Goal: Find specific page/section: Locate a particular part of the current website

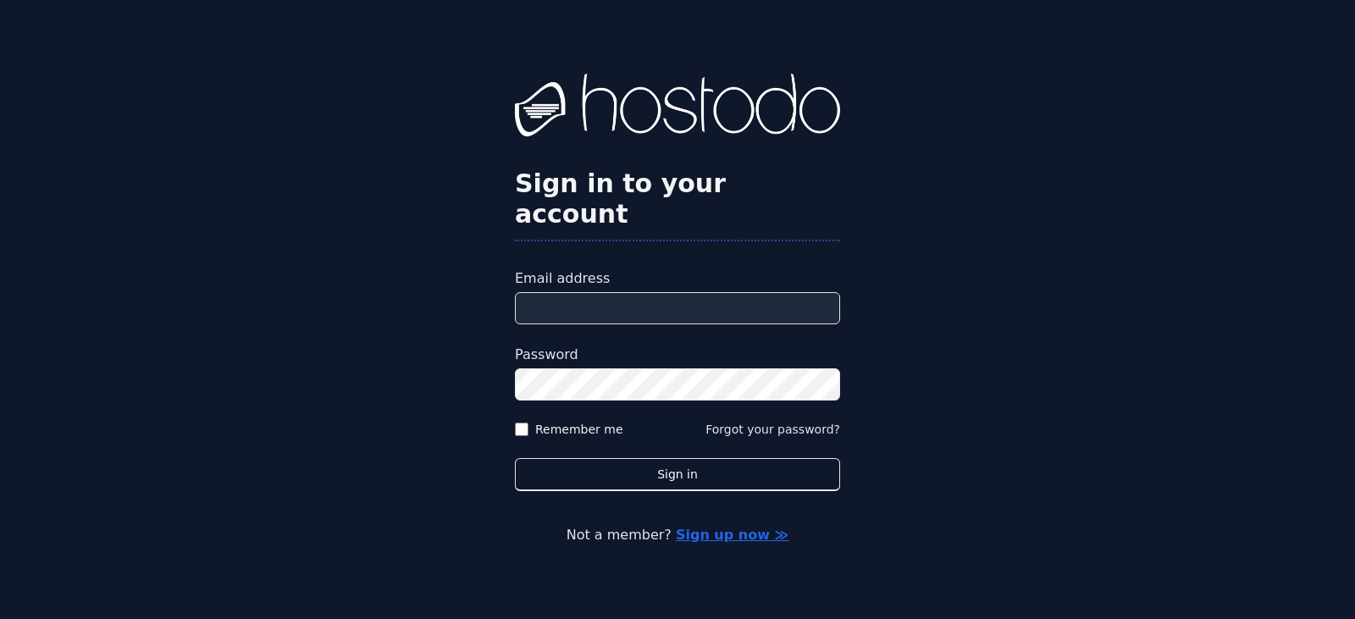
type input "**********"
drag, startPoint x: 539, startPoint y: 414, endPoint x: 563, endPoint y: 436, distance: 33.0
click at [539, 421] on label "Remember me" at bounding box center [579, 429] width 88 height 17
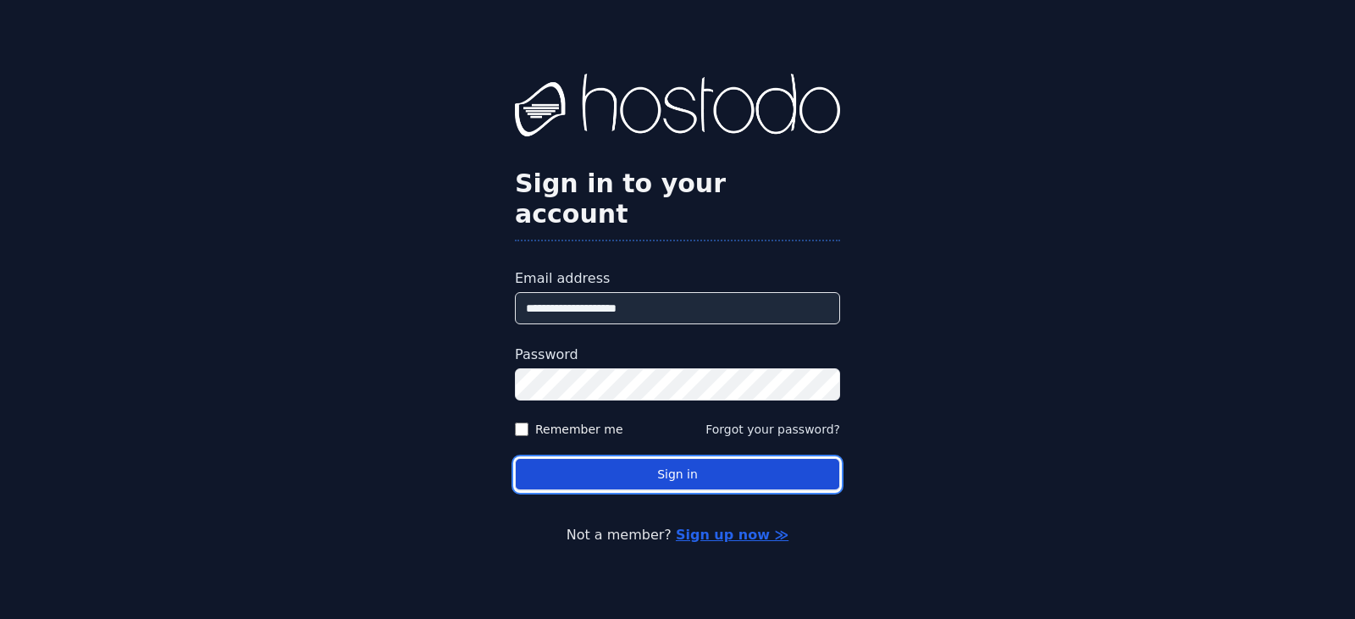
click at [569, 458] on button "Sign in" at bounding box center [677, 474] width 325 height 33
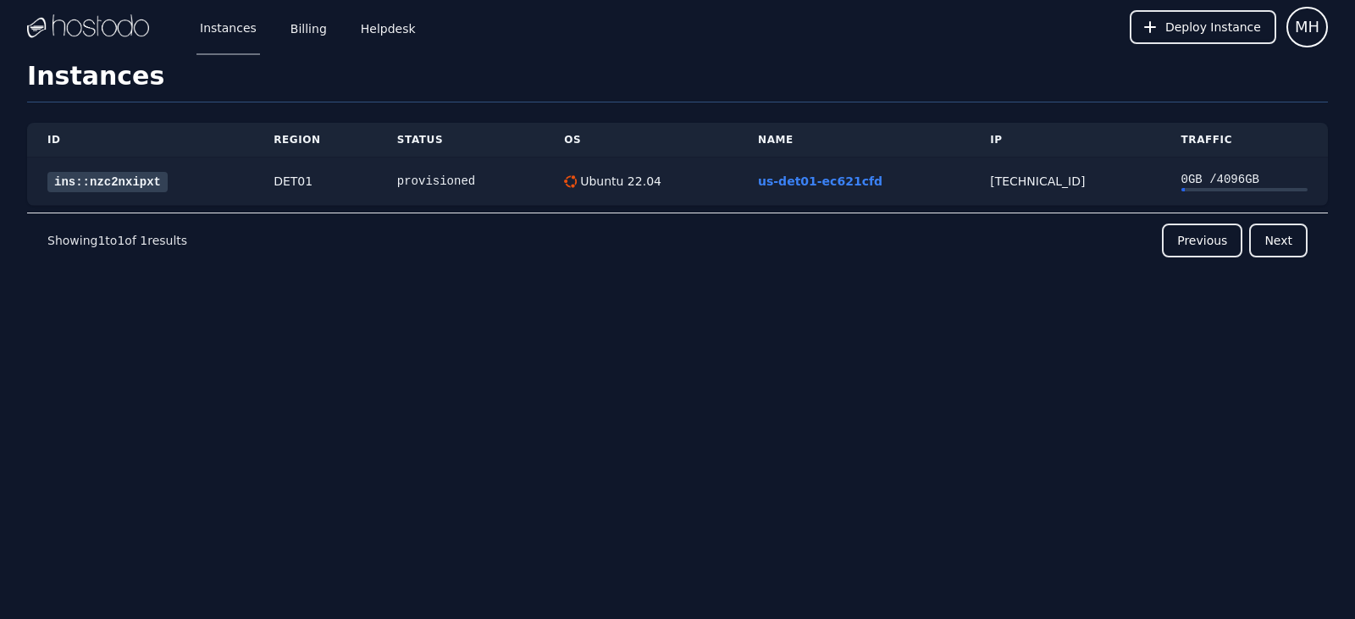
click at [139, 198] on td "ins::nzc2nxipxt" at bounding box center [140, 182] width 226 height 48
click at [135, 185] on link "ins::nzc2nxipxt" at bounding box center [107, 182] width 120 height 20
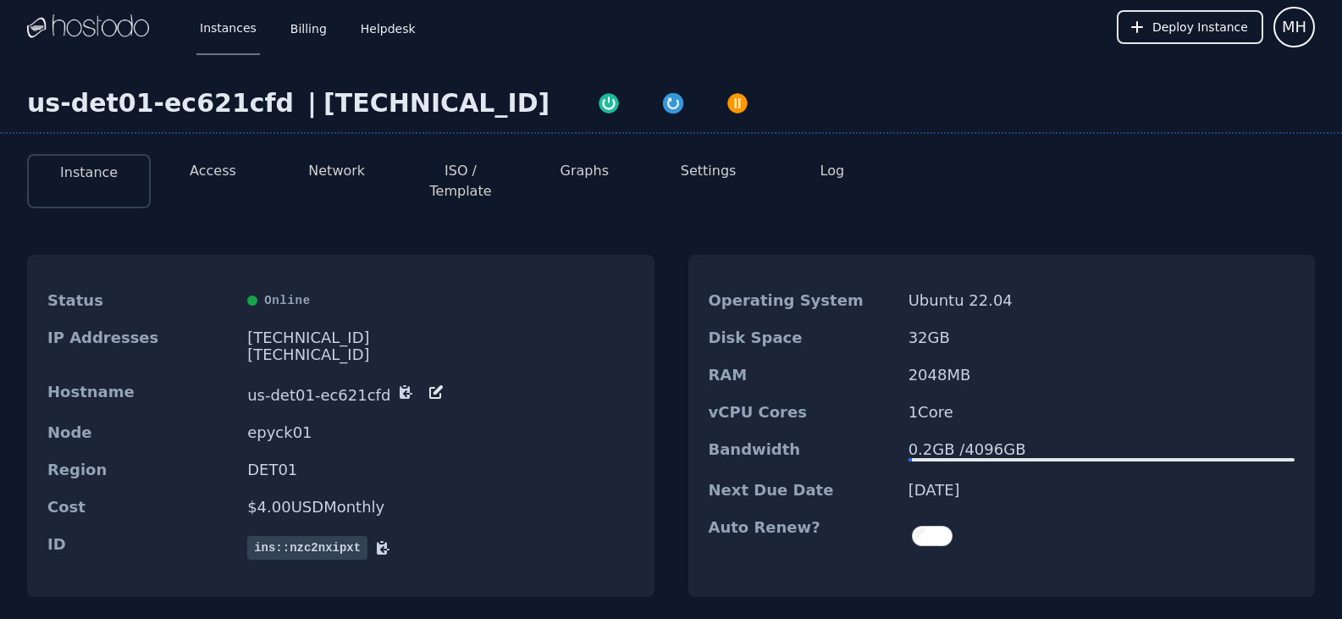
click at [206, 161] on button "Access" at bounding box center [213, 171] width 47 height 20
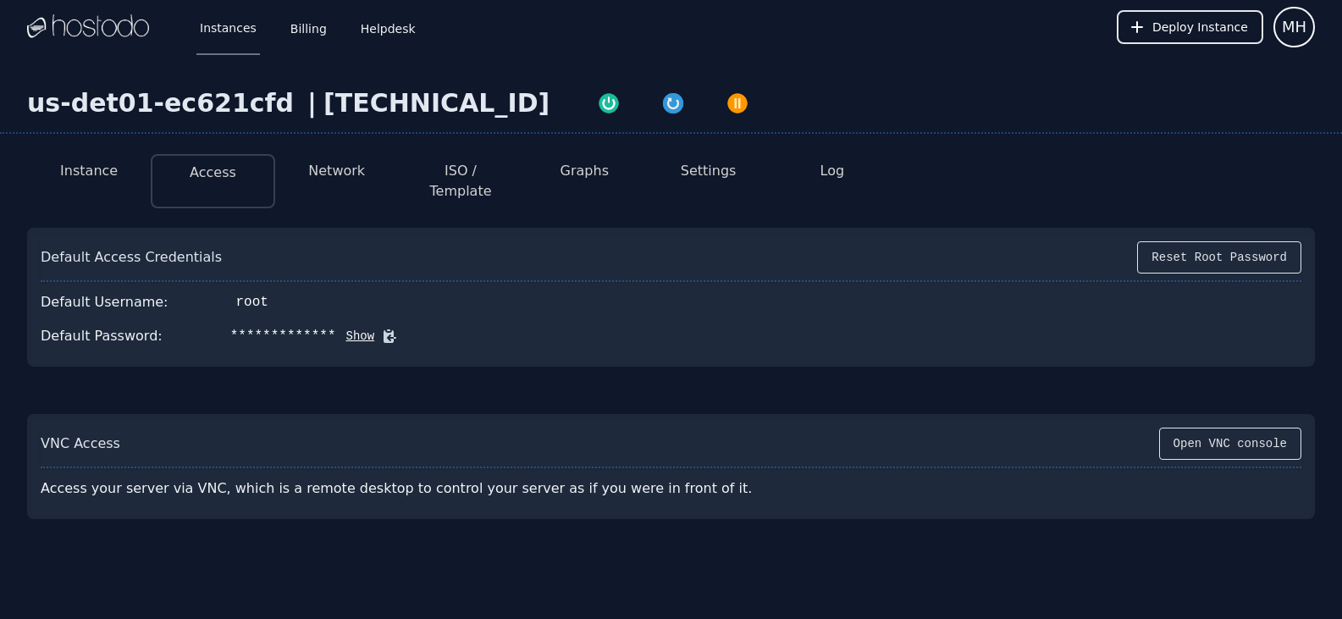
click at [336, 328] on button "Show" at bounding box center [355, 336] width 39 height 17
drag, startPoint x: 301, startPoint y: 294, endPoint x: 351, endPoint y: 307, distance: 52.6
click at [240, 296] on div "Default Username: root" at bounding box center [671, 302] width 1261 height 34
click at [411, 88] on div "[TECHNICAL_ID]" at bounding box center [436, 103] width 226 height 30
drag, startPoint x: 411, startPoint y: 106, endPoint x: 284, endPoint y: 121, distance: 127.9
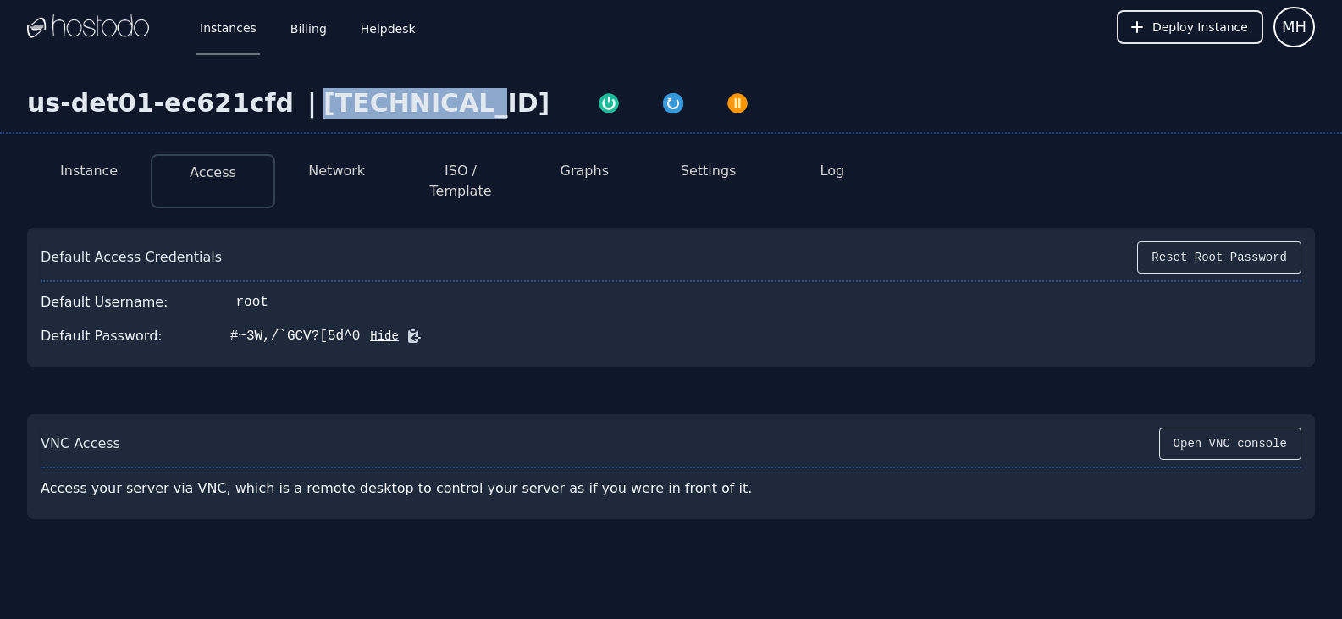
click at [284, 121] on div "us-det01-ec621cfd | 38.43.93.85" at bounding box center [671, 111] width 1342 height 46
copy div "[TECHNICAL_ID]"
click at [715, 362] on div "Default Access Credentials Reset Root Password Default Username: root Default P…" at bounding box center [671, 366] width 1288 height 305
click at [406, 328] on icon at bounding box center [414, 336] width 17 height 17
